Goal: Find specific page/section: Find specific page/section

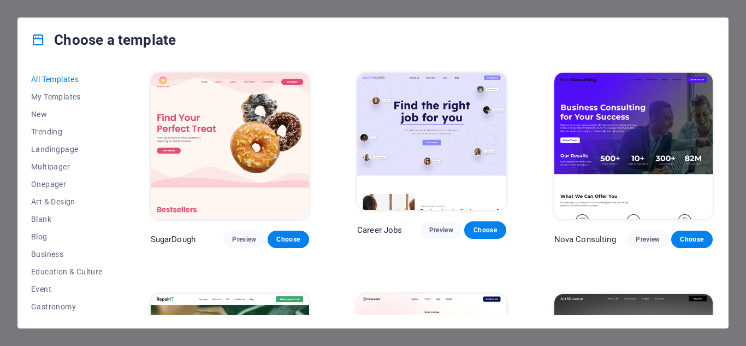
click at [745, 67] on div "Choose a template All Templates My Templates New Trending Landingpage Multipage…" at bounding box center [373, 173] width 746 height 346
click at [733, 79] on div "Choose a template All Templates My Templates New Trending Landingpage Multipage…" at bounding box center [373, 173] width 746 height 346
click at [67, 100] on span "My Templates" at bounding box center [67, 96] width 72 height 9
click at [731, 53] on div "Choose a template All Templates My Templates New Trending Landingpage Multipage…" at bounding box center [373, 173] width 746 height 346
click at [717, 28] on div "Choose a template" at bounding box center [373, 40] width 710 height 44
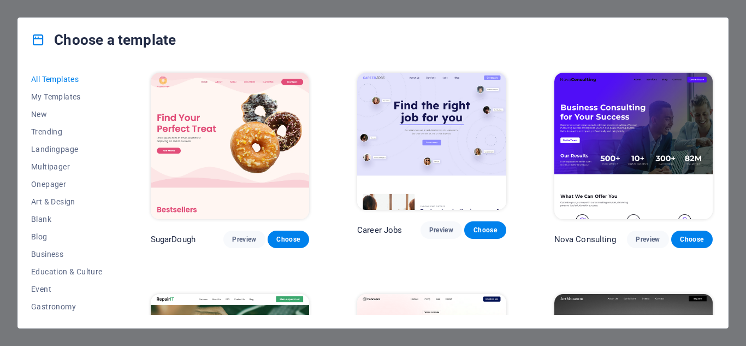
click at [717, 28] on div "Choose a template" at bounding box center [373, 40] width 710 height 44
click at [716, 27] on div "Choose a template" at bounding box center [373, 40] width 710 height 44
